Goal: Information Seeking & Learning: Learn about a topic

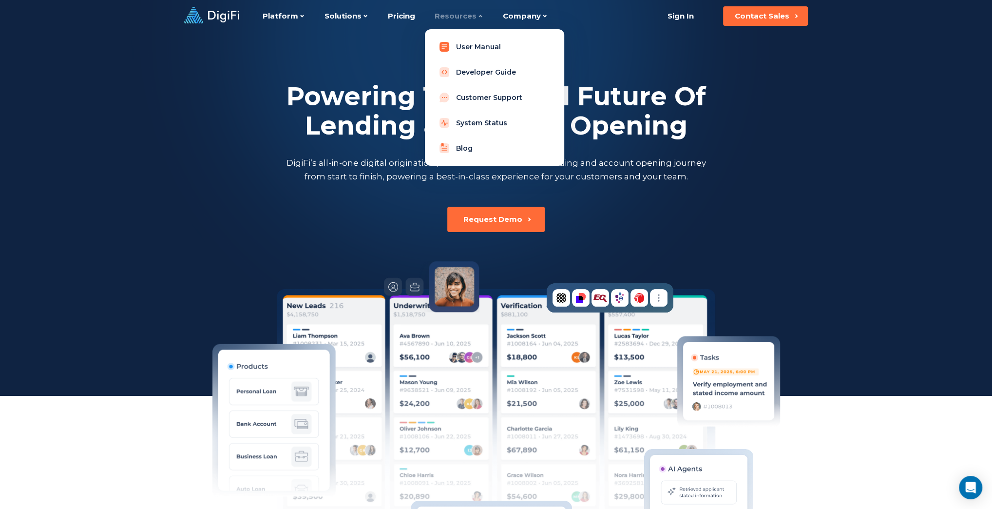
click at [479, 46] on link "User Manual" at bounding box center [495, 46] width 124 height 19
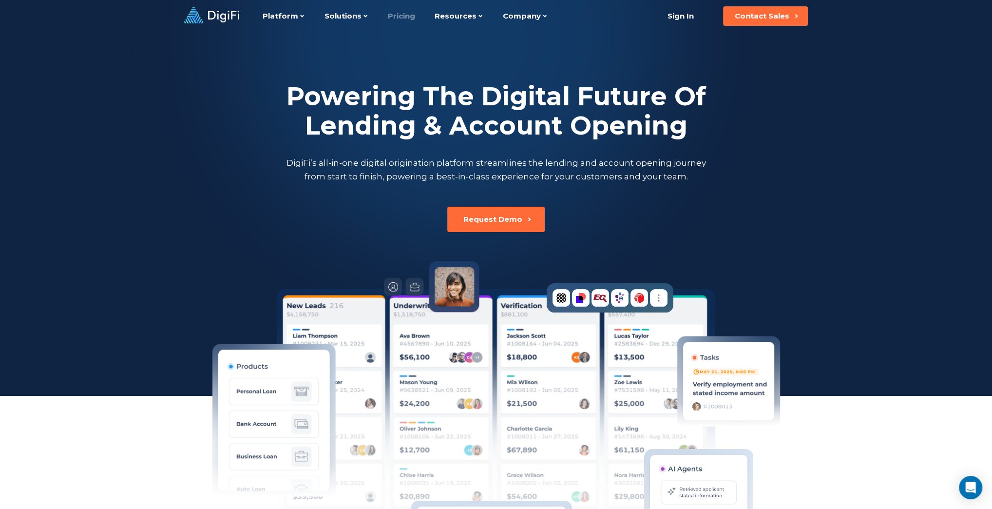
click at [399, 12] on link "Pricing" at bounding box center [401, 16] width 27 height 32
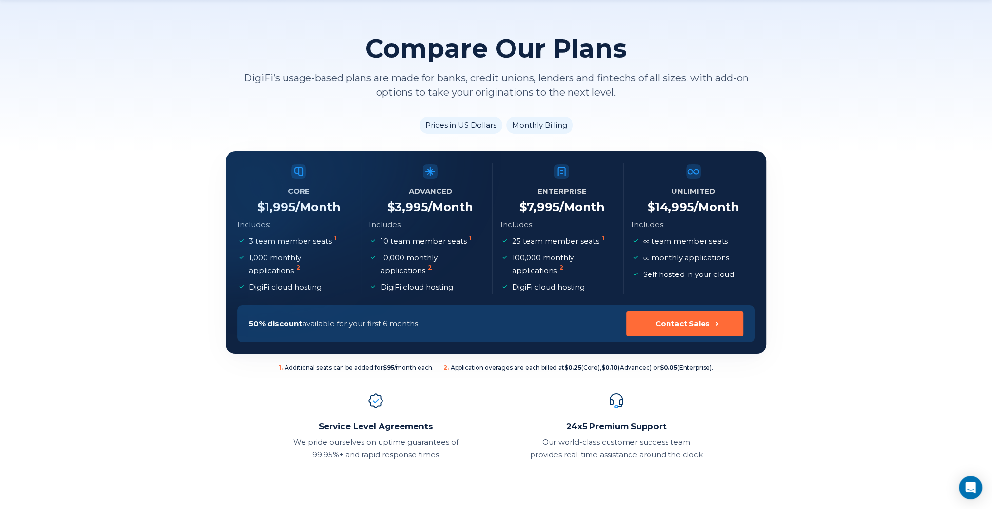
scroll to position [65, 0]
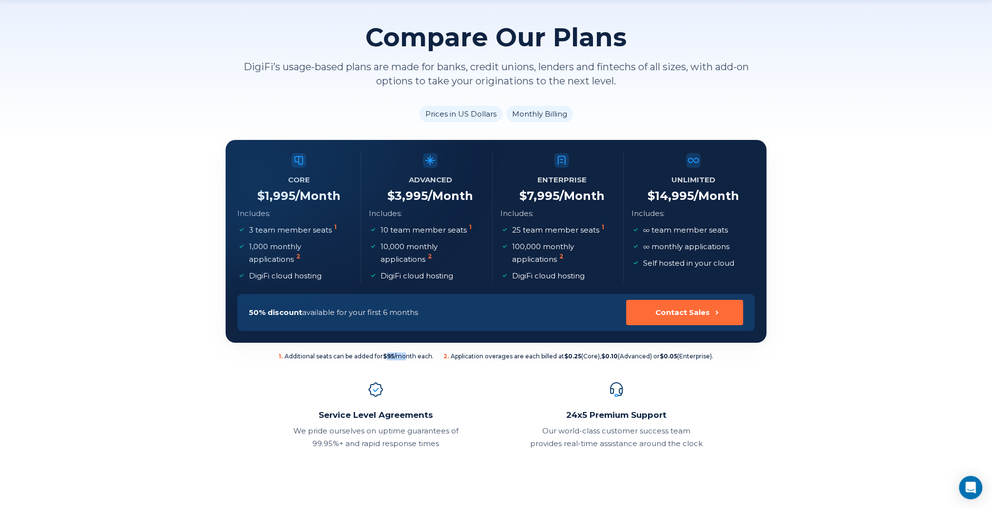
drag, startPoint x: 384, startPoint y: 357, endPoint x: 405, endPoint y: 355, distance: 20.6
click at [405, 355] on span "1 . Additional seats can be added for $95 /month each." at bounding box center [356, 356] width 155 height 8
drag, startPoint x: 572, startPoint y: 357, endPoint x: 586, endPoint y: 357, distance: 14.1
click at [586, 357] on span "2 . Application overages are each billed at $0.25 (Core), $0.10 (Advanced) or $…" at bounding box center [579, 356] width 270 height 8
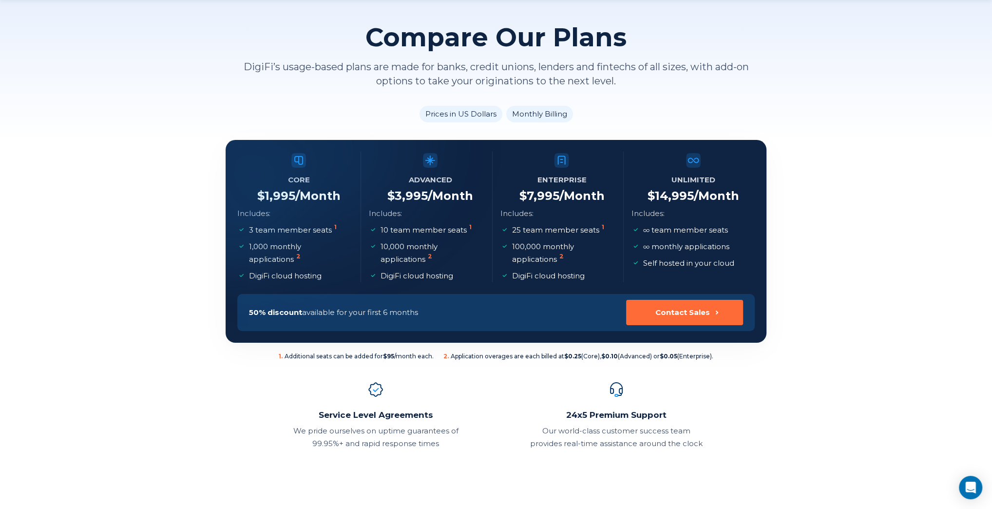
drag, startPoint x: 262, startPoint y: 193, endPoint x: 300, endPoint y: 194, distance: 37.5
click at [226, 140] on div at bounding box center [226, 140] width 0 height 0
click at [330, 229] on p "3 team member seats 1" at bounding box center [294, 230] width 90 height 13
click at [325, 233] on p "3 team member seats 1" at bounding box center [294, 230] width 90 height 13
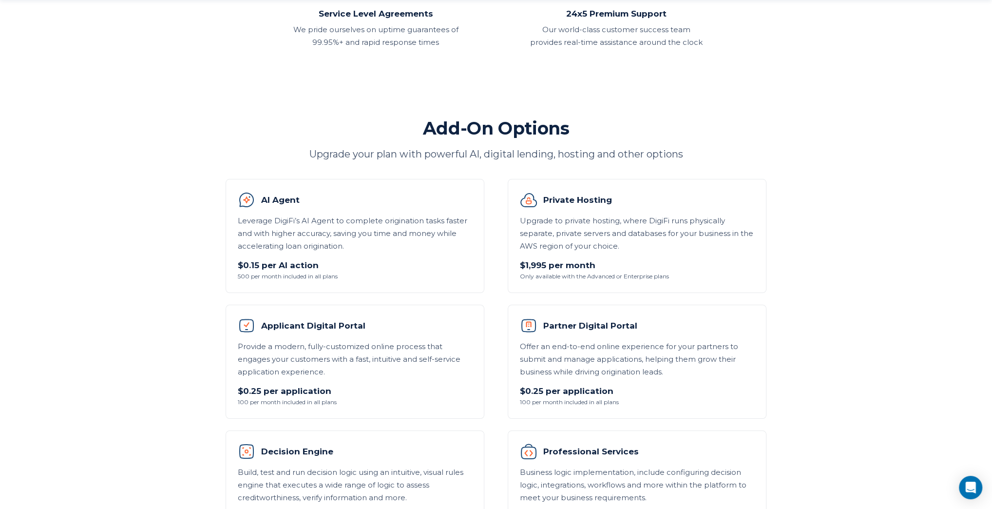
scroll to position [520, 0]
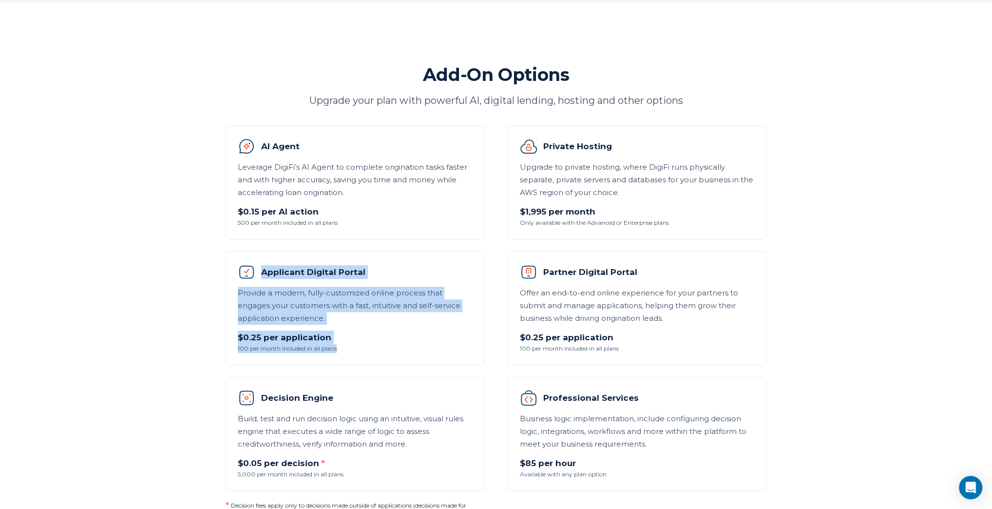
drag, startPoint x: 353, startPoint y: 347, endPoint x: 233, endPoint y: 268, distance: 143.7
click at [233, 268] on li "Applicant Digital Portal Provide a modern, fully-customized online process that…" at bounding box center [355, 308] width 259 height 114
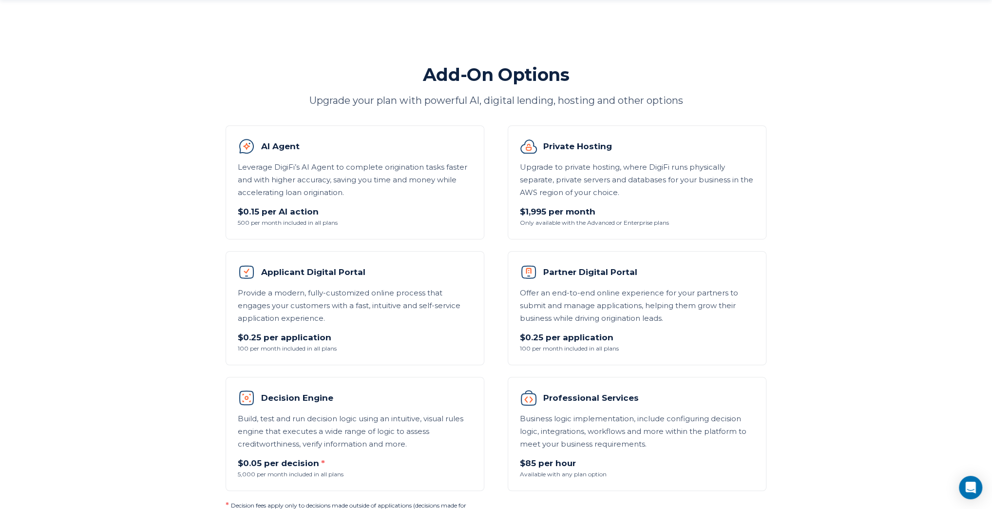
click at [642, 334] on p "$0.25 per application" at bounding box center [637, 337] width 234 height 14
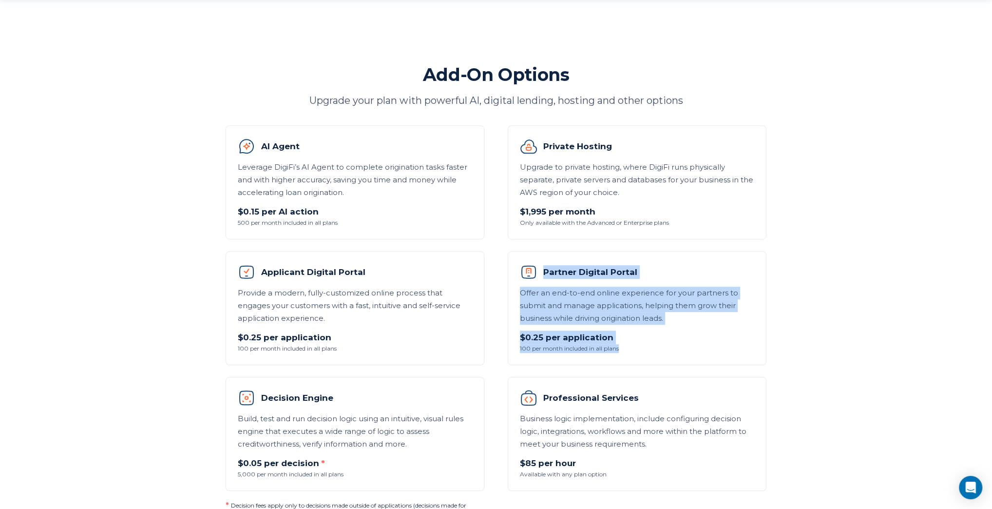
drag, startPoint x: 641, startPoint y: 351, endPoint x: 542, endPoint y: 271, distance: 127.9
click at [542, 271] on li "Partner Digital Portal Offer an end-to-end online experience for your partners …" at bounding box center [637, 308] width 259 height 114
click at [640, 307] on p "Offer an end-to-end online experience for your partners to submit and manage ap…" at bounding box center [637, 306] width 234 height 38
click at [704, 322] on p "Offer an end-to-end online experience for your partners to submit and manage ap…" at bounding box center [637, 306] width 234 height 38
drag, startPoint x: 630, startPoint y: 340, endPoint x: 526, endPoint y: 276, distance: 121.6
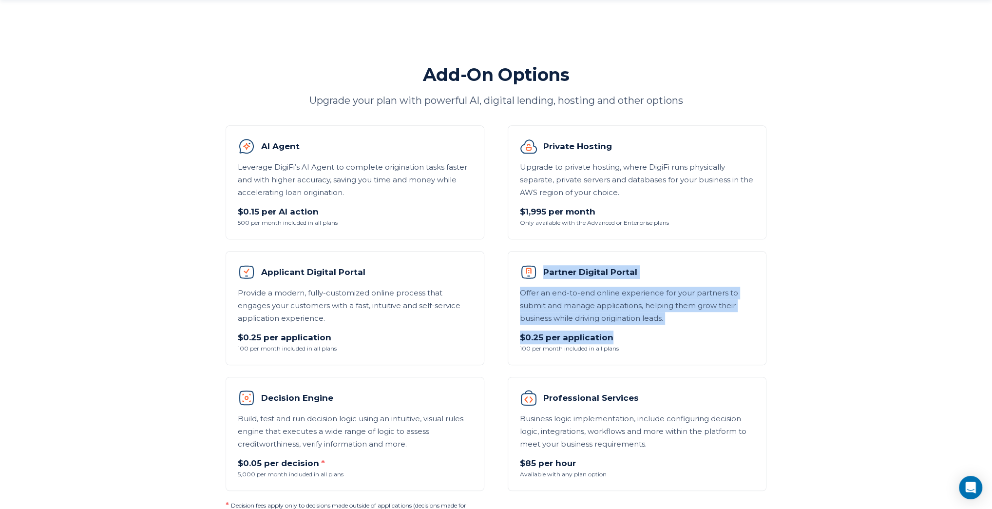
click at [526, 276] on li "Partner Digital Portal Offer an end-to-end online experience for your partners …" at bounding box center [637, 308] width 259 height 114
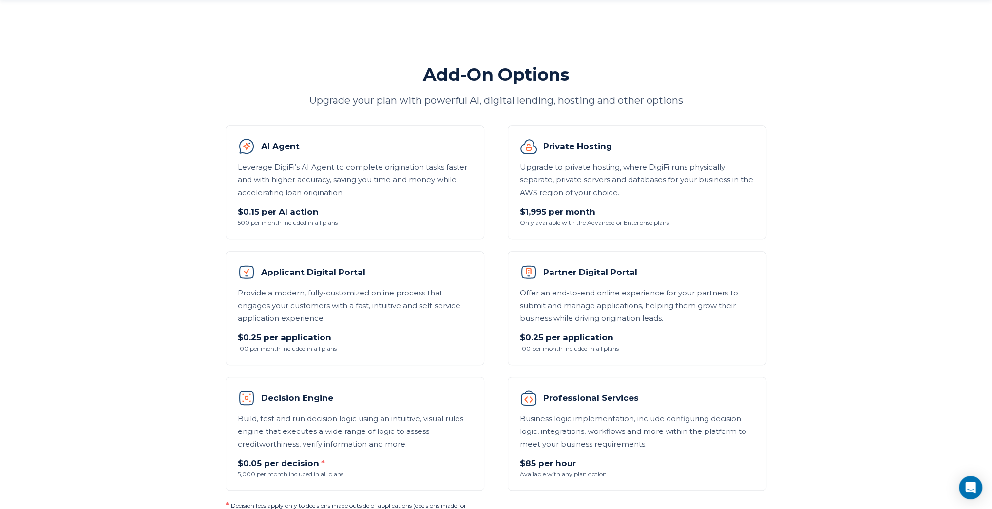
click at [298, 332] on p "$0.25 per application" at bounding box center [355, 337] width 234 height 14
drag, startPoint x: 525, startPoint y: 336, endPoint x: 540, endPoint y: 335, distance: 14.7
click at [540, 335] on p "$0.25 per application" at bounding box center [637, 337] width 234 height 14
click at [555, 336] on p "$0.25 per application" at bounding box center [637, 337] width 234 height 14
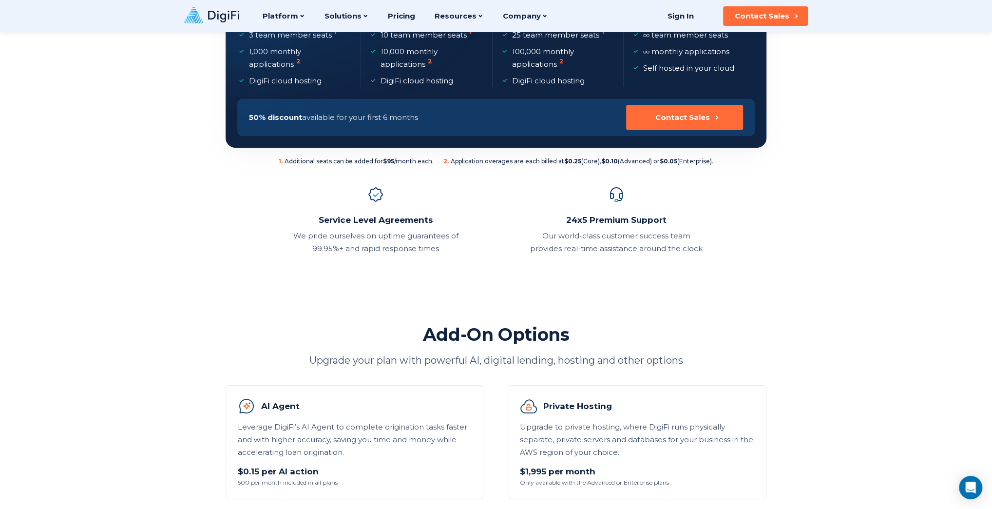
scroll to position [0, 0]
